Goal: Task Accomplishment & Management: Use online tool/utility

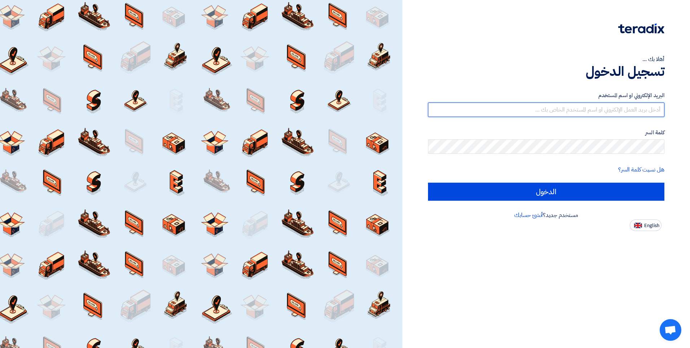
click at [595, 109] on input "text" at bounding box center [546, 109] width 236 height 14
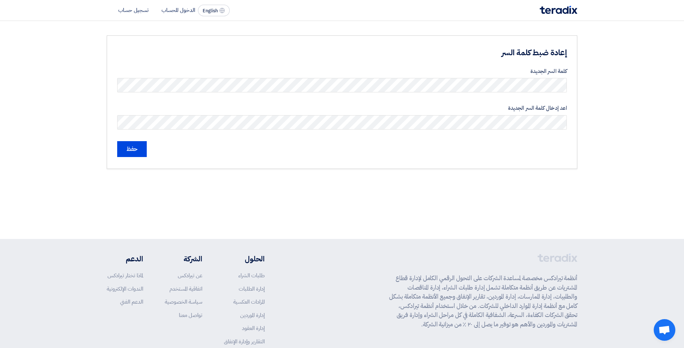
click at [540, 75] on div "كلمة السر الجديدة" at bounding box center [342, 80] width 450 height 26
click at [360, 132] on form "كلمة السر الجديدة اعد إدخال كلمة السر الجديدة حفظ" at bounding box center [342, 112] width 450 height 90
click at [142, 147] on input "حفظ" at bounding box center [132, 149] width 30 height 16
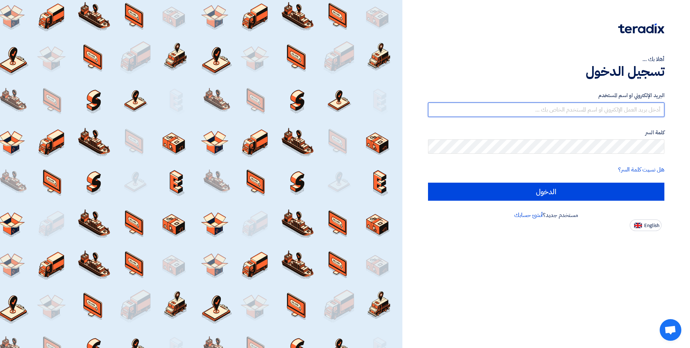
click at [568, 109] on input "text" at bounding box center [546, 109] width 236 height 14
type input "s"
paste input "[EMAIL_ADDRESS][DOMAIN_NAME]"
type input "[EMAIL_ADDRESS][DOMAIN_NAME]"
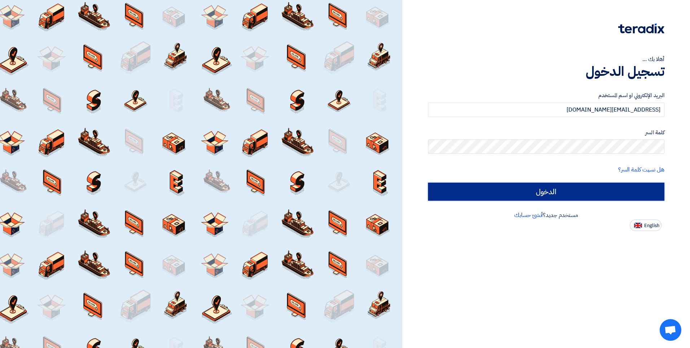
click at [646, 187] on input "الدخول" at bounding box center [546, 191] width 236 height 18
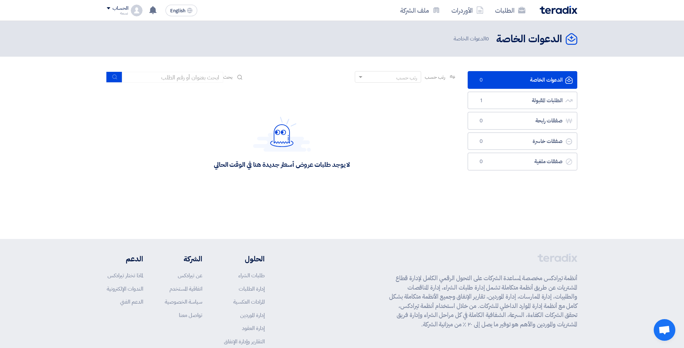
click at [610, 13] on nav "الطلبات الأوردرات ملف الشركة English EN لا توجد إشعارات جديدة لديك الحساب نسمه" at bounding box center [342, 10] width 684 height 21
click at [501, 98] on link "الطلبات المقبولة الطلبات المقبولة 1" at bounding box center [523, 101] width 110 height 18
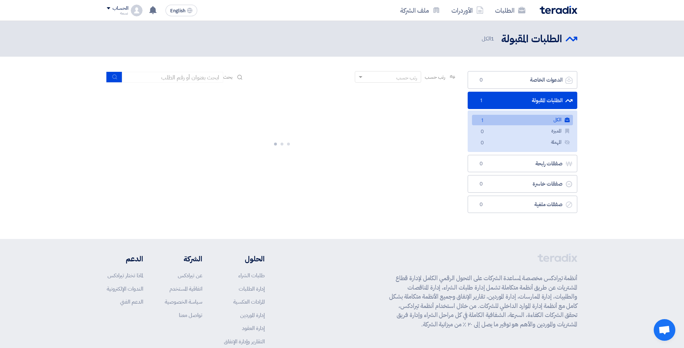
click at [523, 119] on link "الكل الكل 1" at bounding box center [522, 120] width 101 height 10
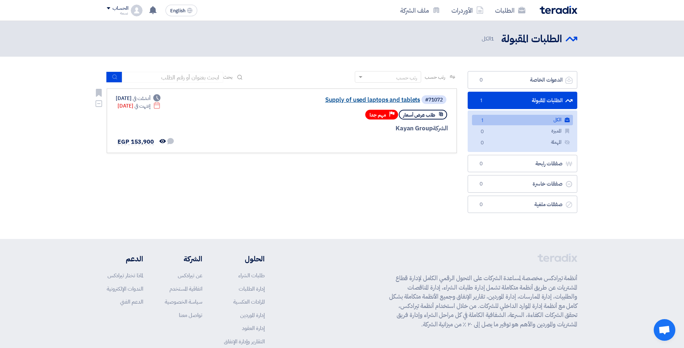
click at [376, 100] on link "Supply of used laptops and tablets" at bounding box center [348, 100] width 144 height 6
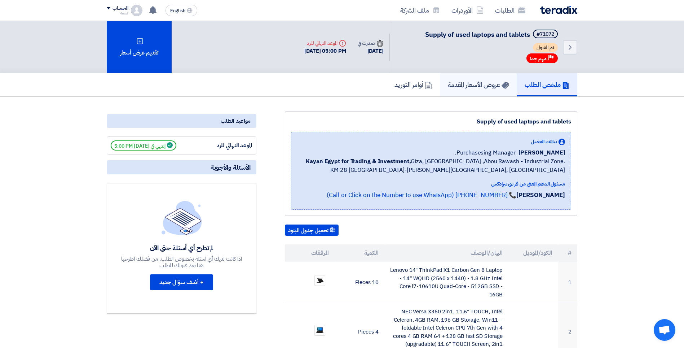
click at [482, 84] on h5 "عروض الأسعار المقدمة" at bounding box center [478, 84] width 61 height 8
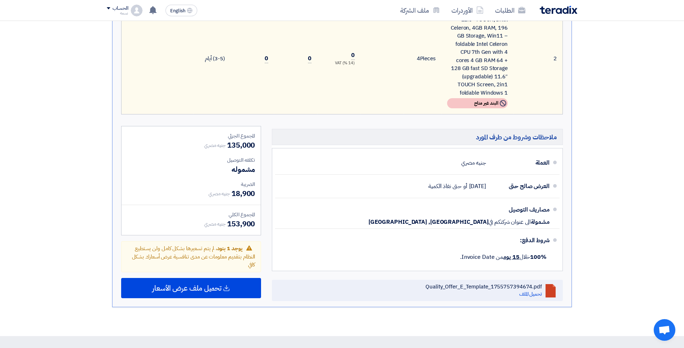
scroll to position [361, 0]
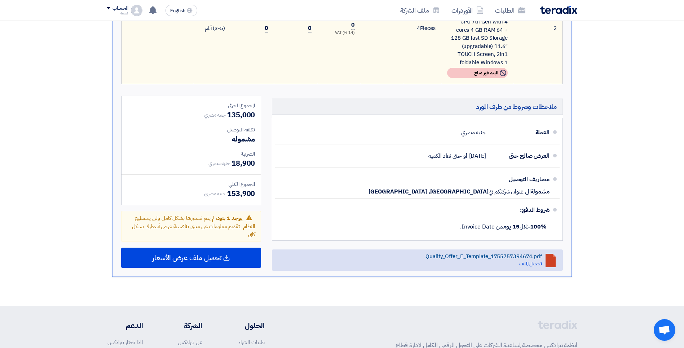
click at [463, 262] on div "Quality_Offer_E_Template_1755757394674.pdf تحميل الملف" at bounding box center [484, 260] width 116 height 14
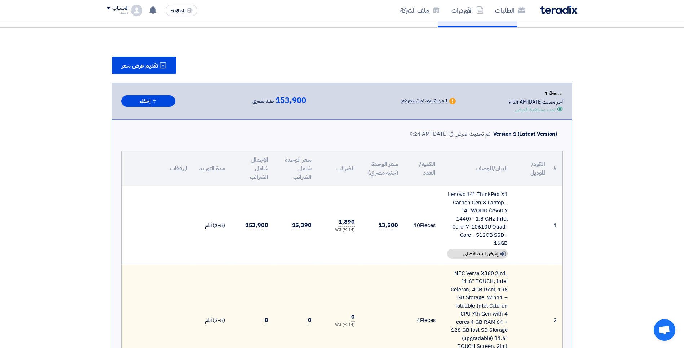
scroll to position [108, 0]
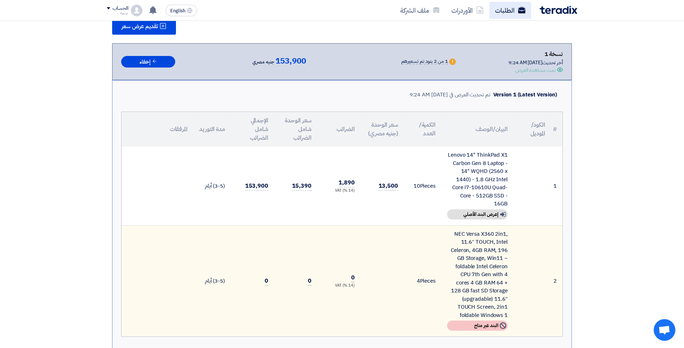
click at [502, 9] on link "الطلبات" at bounding box center [510, 10] width 42 height 17
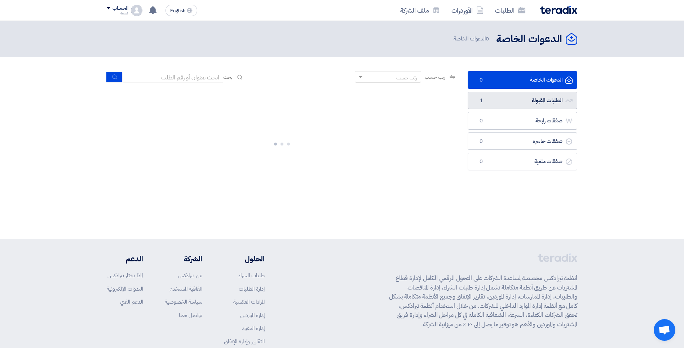
click at [507, 95] on link "الطلبات المقبولة الطلبات المقبولة 1" at bounding box center [523, 101] width 110 height 18
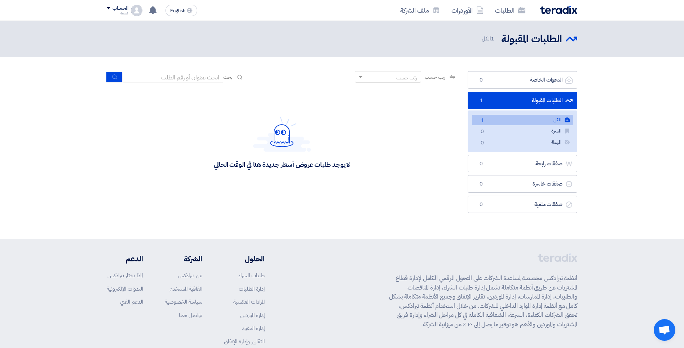
click at [520, 120] on link "الكل الكل 1" at bounding box center [522, 120] width 101 height 10
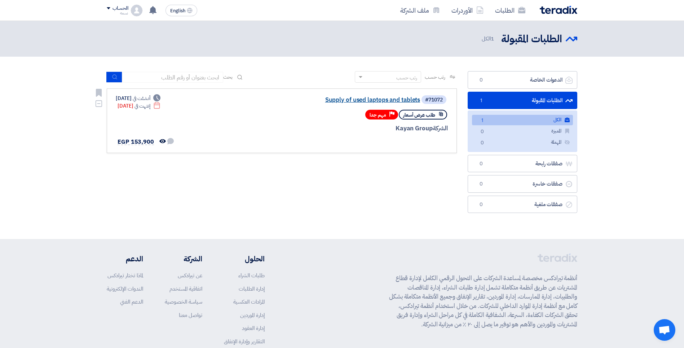
click at [377, 100] on link "Supply of used laptops and tablets" at bounding box center [348, 100] width 144 height 6
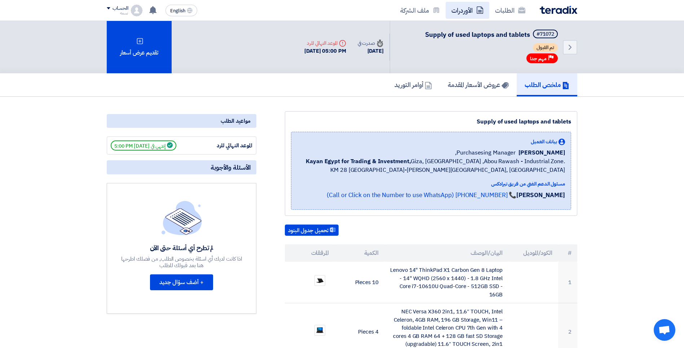
click at [469, 7] on link "الأوردرات" at bounding box center [468, 10] width 44 height 17
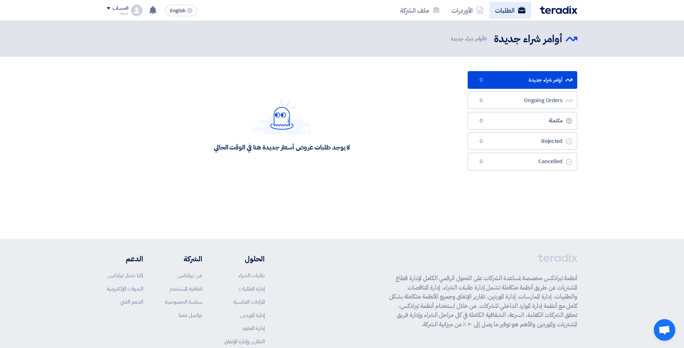
click at [505, 7] on link "الطلبات" at bounding box center [510, 10] width 42 height 17
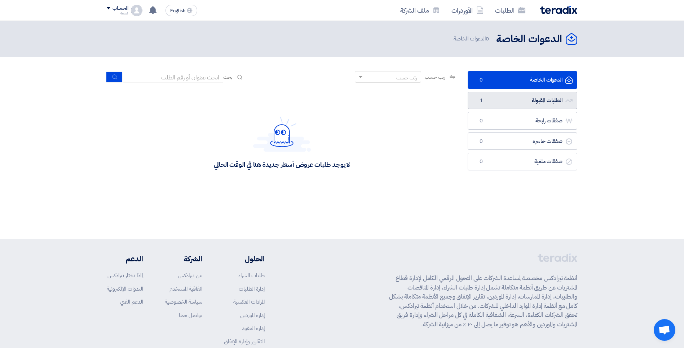
click at [523, 95] on link "الطلبات المقبولة الطلبات المقبولة 1" at bounding box center [523, 101] width 110 height 18
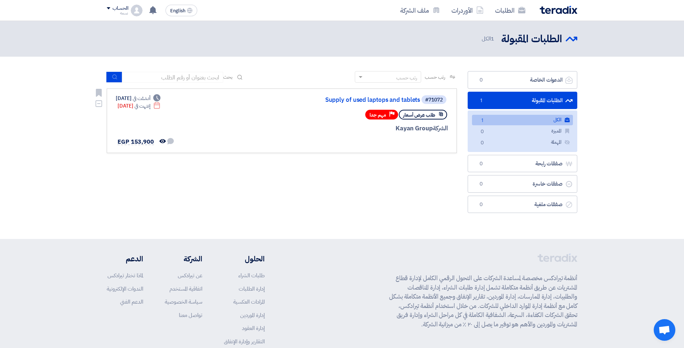
click at [424, 114] on span "طلب عرض أسعار" at bounding box center [419, 114] width 32 height 7
click at [417, 118] on span "طلب عرض أسعار" at bounding box center [419, 114] width 32 height 7
click at [415, 112] on span "طلب عرض أسعار" at bounding box center [419, 114] width 32 height 7
click at [410, 127] on div "الشركة Kayan Group" at bounding box center [360, 128] width 173 height 9
click at [525, 36] on h2 "الطلبات المقبولة" at bounding box center [531, 39] width 61 height 14
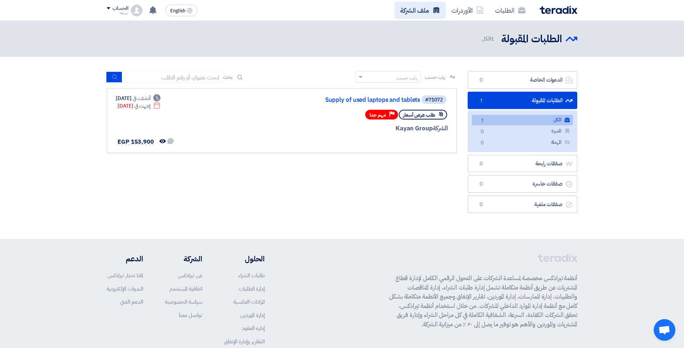
click at [421, 12] on link "ملف الشركة" at bounding box center [420, 10] width 51 height 17
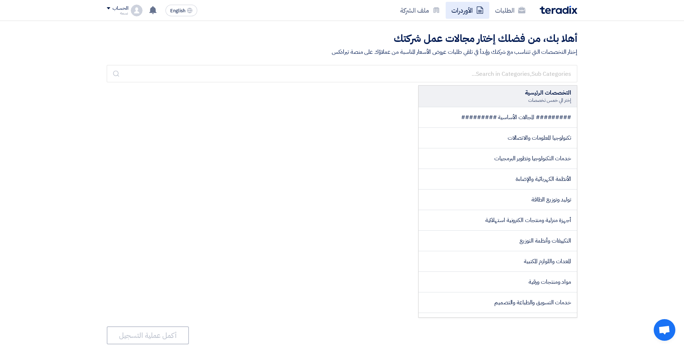
click at [463, 10] on link "الأوردرات" at bounding box center [468, 10] width 44 height 17
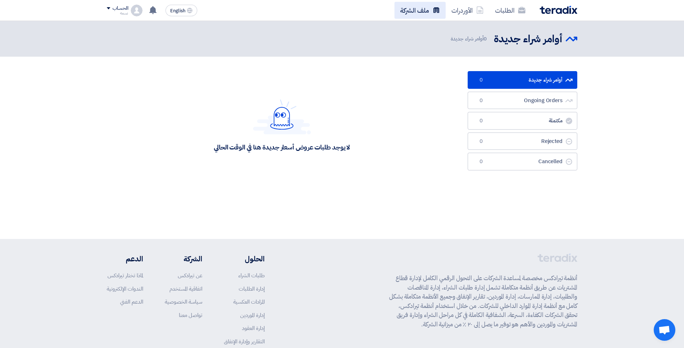
click at [435, 9] on use at bounding box center [436, 9] width 6 height 5
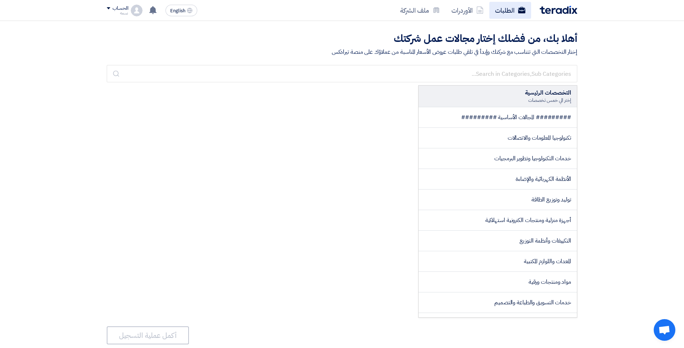
click at [520, 9] on use at bounding box center [521, 10] width 7 height 6
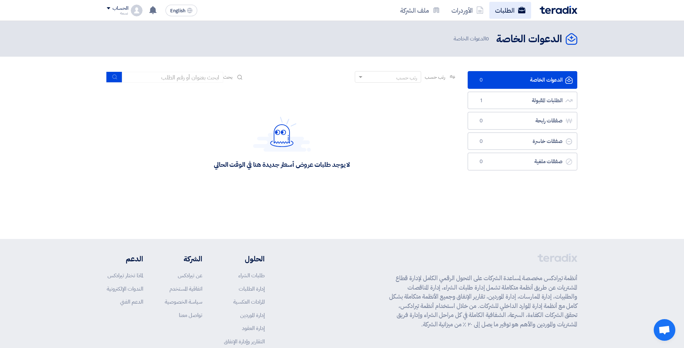
click at [501, 13] on link "الطلبات" at bounding box center [510, 10] width 42 height 17
click at [466, 13] on link "الأوردرات" at bounding box center [468, 10] width 44 height 17
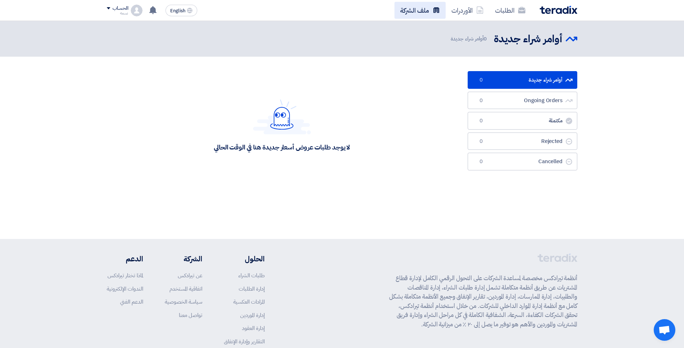
click at [424, 13] on link "ملف الشركة" at bounding box center [420, 10] width 51 height 17
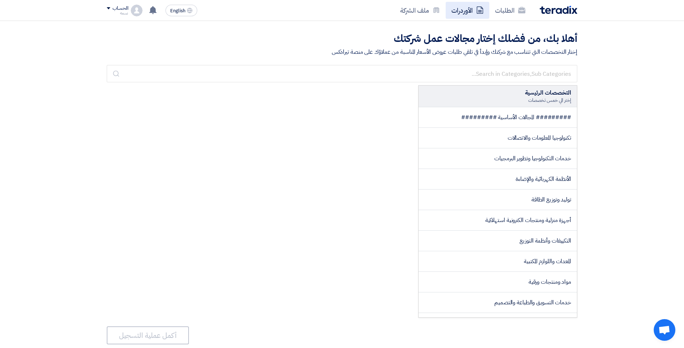
click at [470, 8] on link "الأوردرات" at bounding box center [468, 10] width 44 height 17
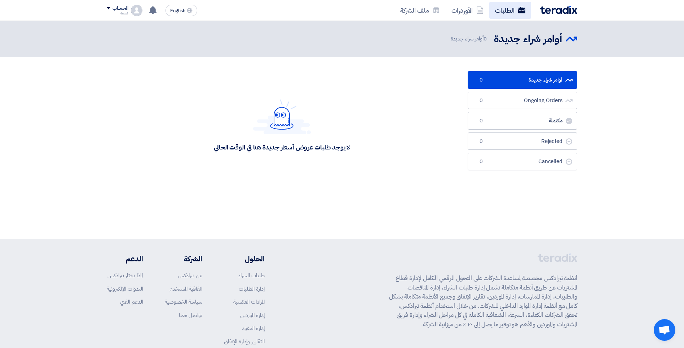
click at [498, 5] on link "الطلبات" at bounding box center [510, 10] width 42 height 17
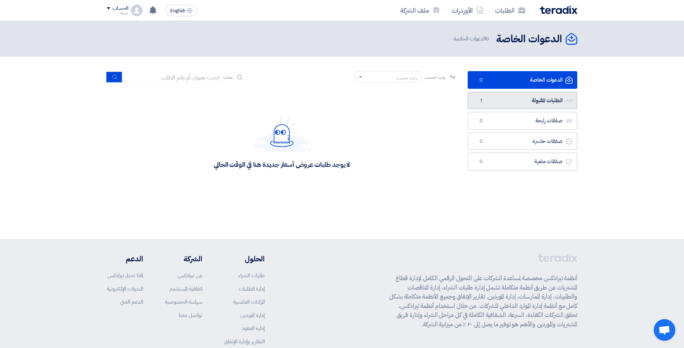
click at [515, 100] on link "الطلبات المقبولة الطلبات المقبولة 1" at bounding box center [523, 101] width 110 height 18
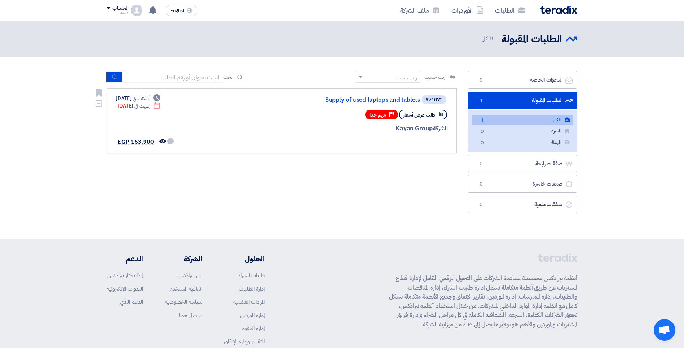
click at [419, 129] on div "الشركة Kayan Group" at bounding box center [360, 128] width 173 height 9
click at [349, 96] on div "#71072 Supply of used laptops and tablets" at bounding box center [360, 99] width 173 height 10
click at [351, 100] on link "Supply of used laptops and tablets" at bounding box center [348, 100] width 144 height 6
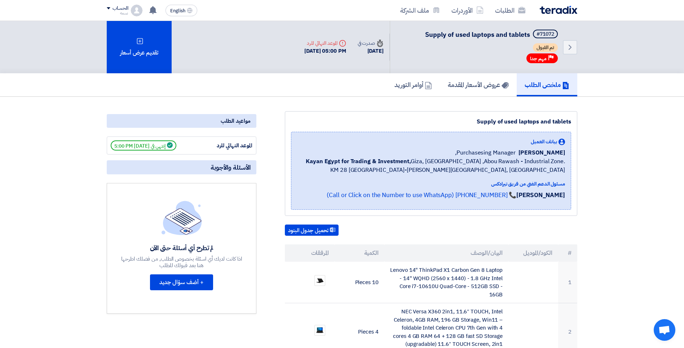
click at [176, 57] on div "Back #71072 Supply of used laptops and tablets تم القبول Priority مهم جدا Time …" at bounding box center [342, 47] width 471 height 52
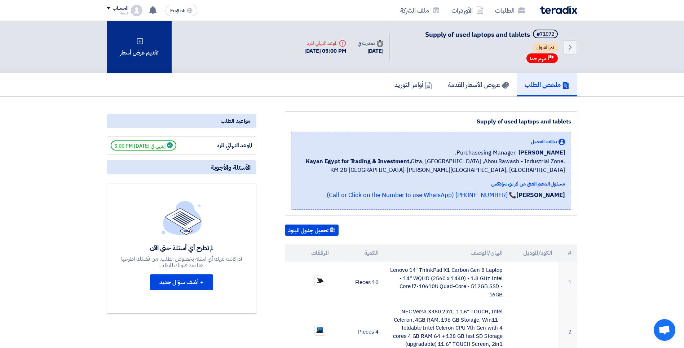
click at [140, 54] on div "تقديم عرض أسعار" at bounding box center [139, 47] width 65 height 52
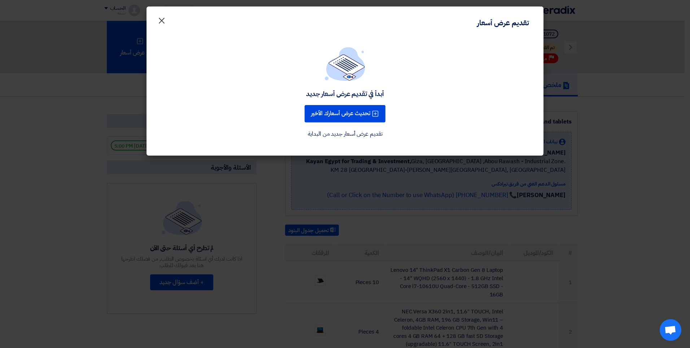
click at [160, 18] on span "×" at bounding box center [161, 20] width 9 height 22
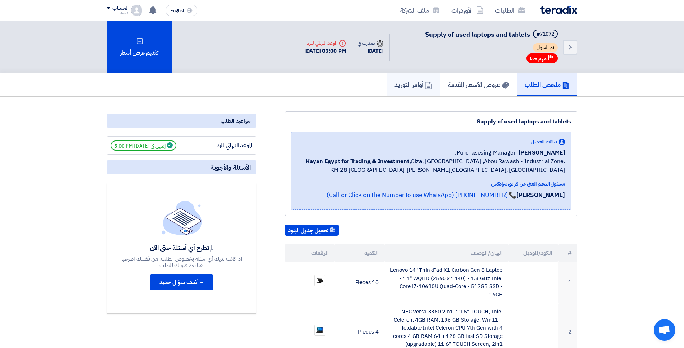
click at [414, 83] on h5 "أوامر التوريد" at bounding box center [414, 84] width 38 height 8
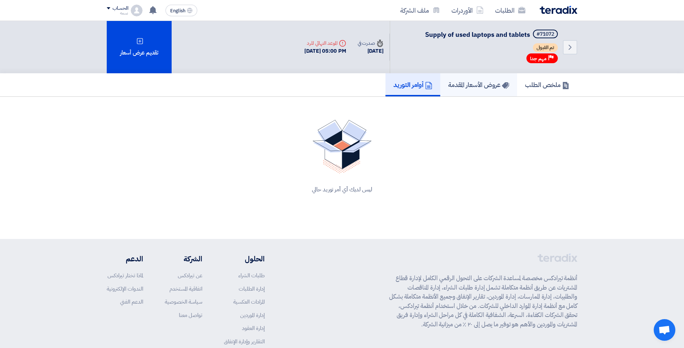
click at [465, 82] on h5 "عروض الأسعار المقدمة" at bounding box center [478, 84] width 61 height 8
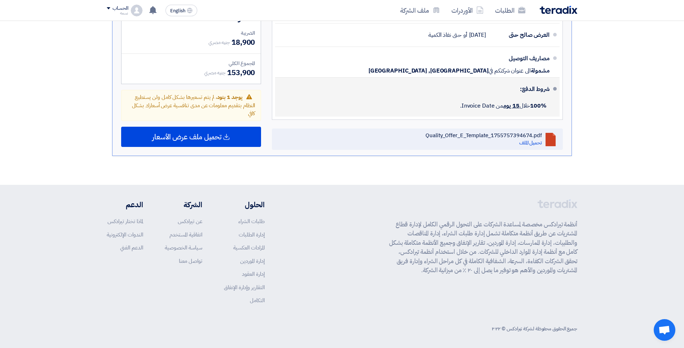
scroll to position [484, 0]
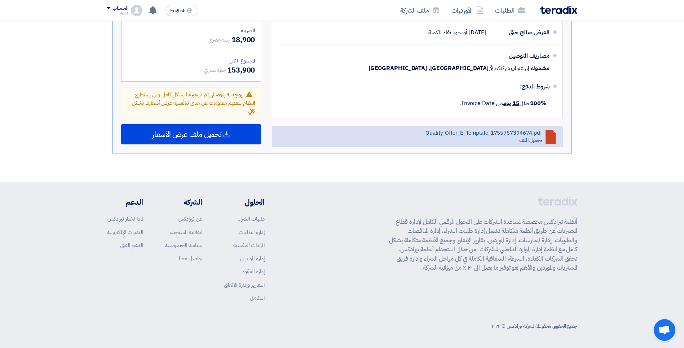
click at [477, 132] on div "Quality_Offer_E_Template_1755757394674.pdf" at bounding box center [484, 132] width 116 height 6
